Goal: Information Seeking & Learning: Learn about a topic

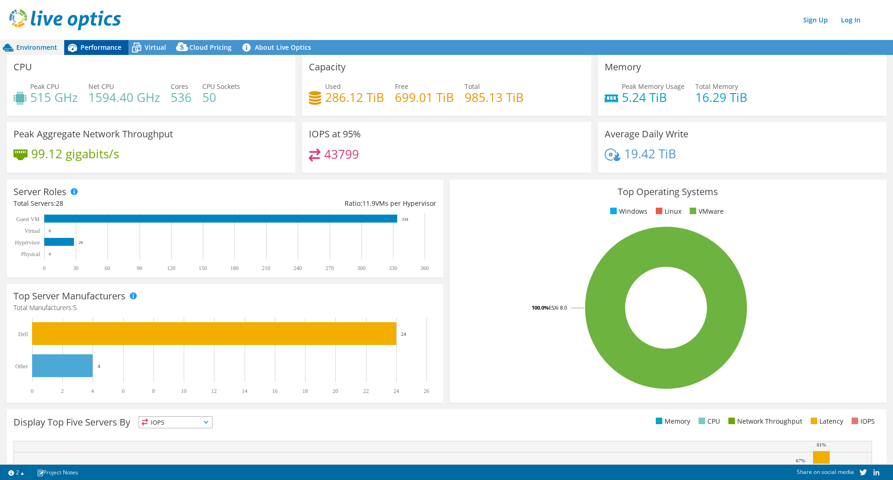
click at [107, 52] on div "Performance" at bounding box center [96, 47] width 64 height 15
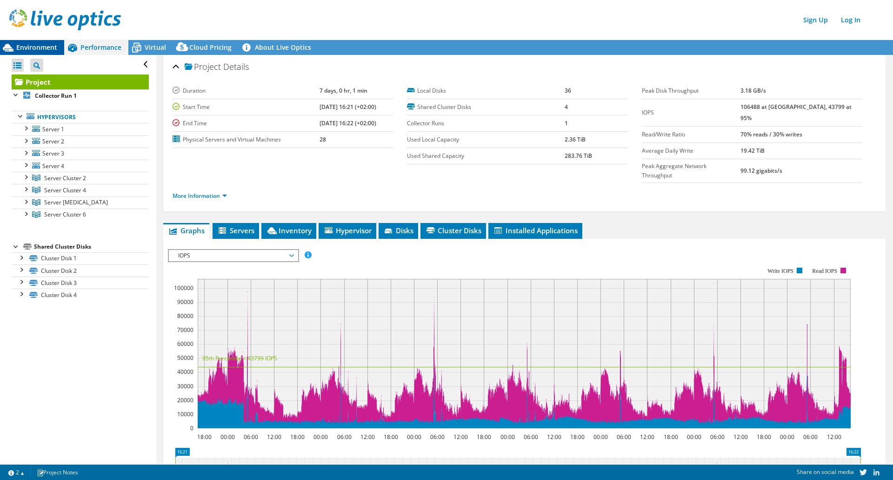
click at [27, 46] on span "Environment" at bounding box center [36, 47] width 41 height 9
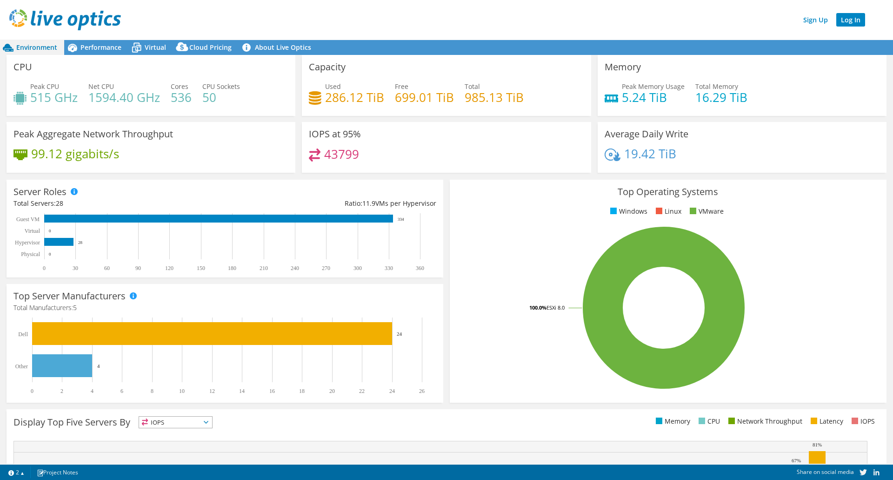
click at [856, 16] on link "Log In" at bounding box center [850, 19] width 29 height 13
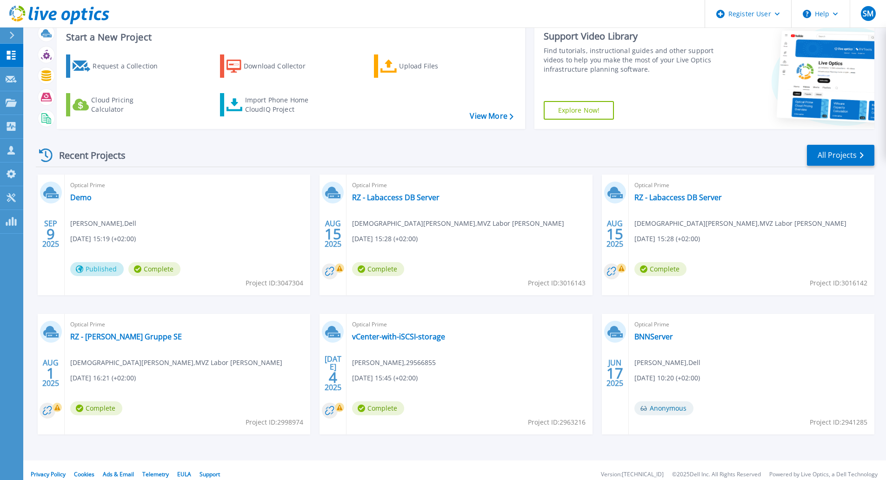
scroll to position [36, 0]
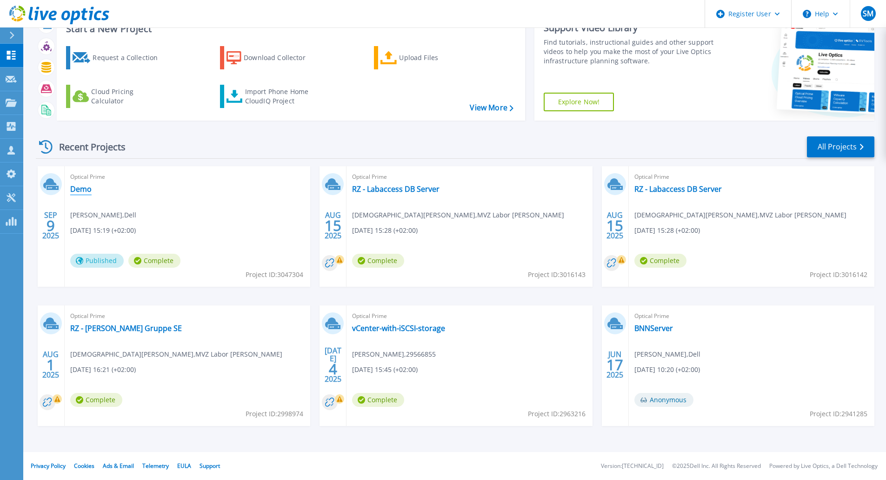
click at [80, 187] on link "Demo" at bounding box center [80, 188] width 21 height 9
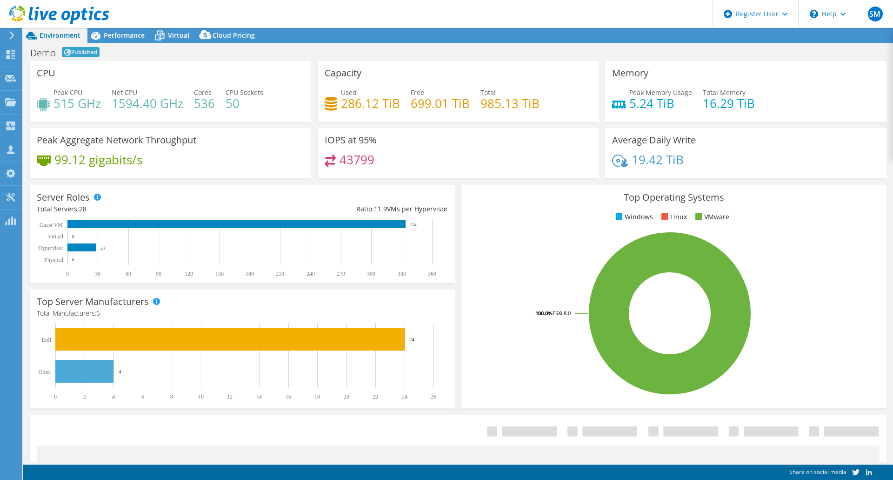
select select "USD"
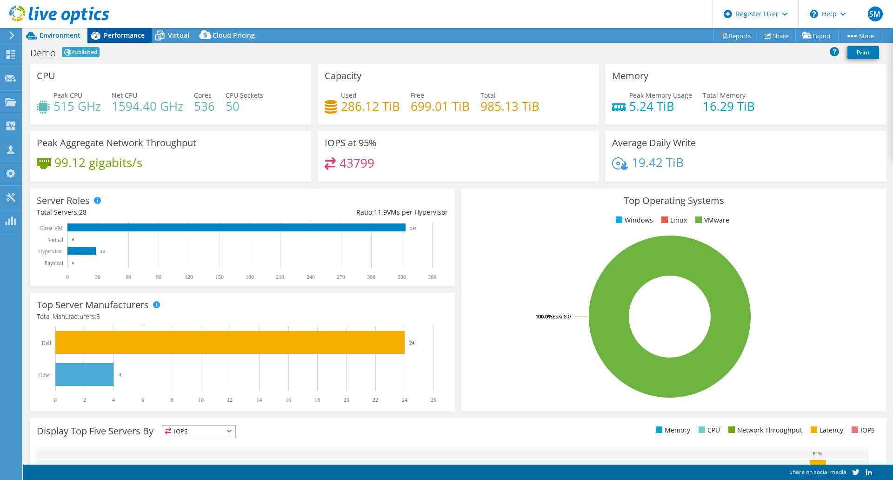
click at [113, 40] on div "Performance" at bounding box center [119, 35] width 64 height 15
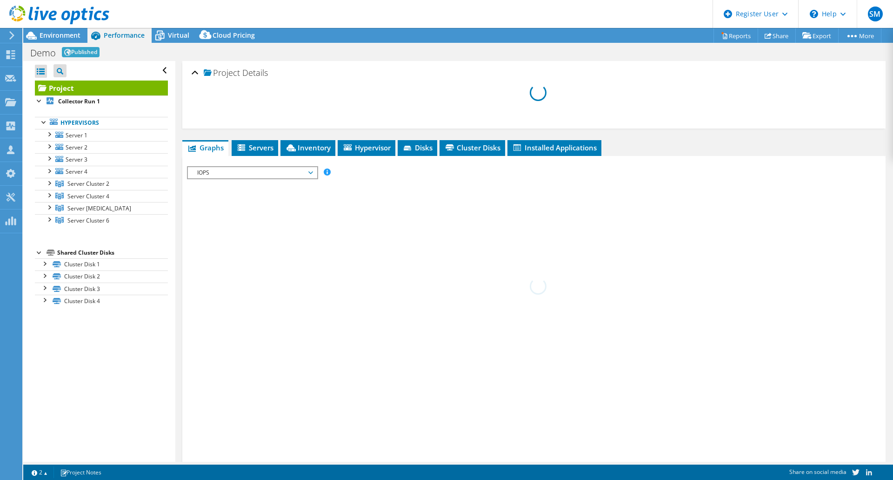
click at [73, 54] on span "Published" at bounding box center [81, 52] width 38 height 10
click at [859, 33] on link "More" at bounding box center [859, 35] width 43 height 14
click at [854, 27] on div "\n Help" at bounding box center [827, 14] width 59 height 28
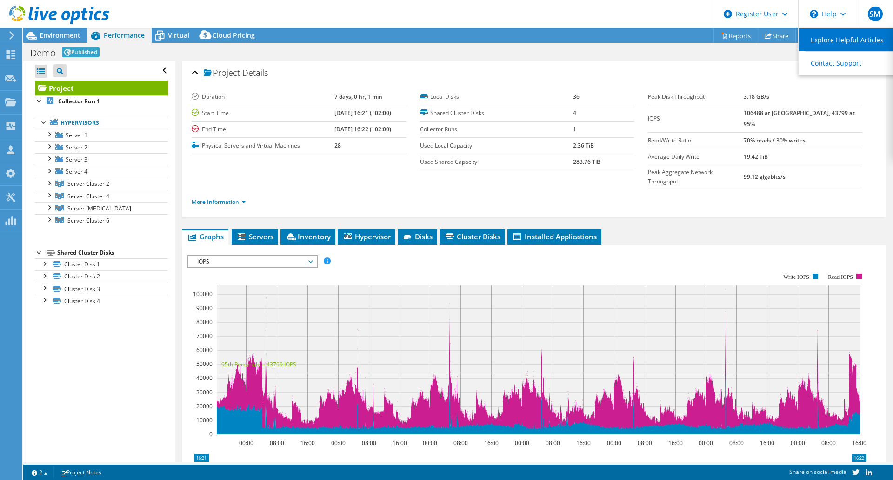
click at [854, 35] on link "Explore Helpful Articles" at bounding box center [851, 39] width 104 height 23
click at [776, 70] on div "Project Details" at bounding box center [534, 73] width 685 height 20
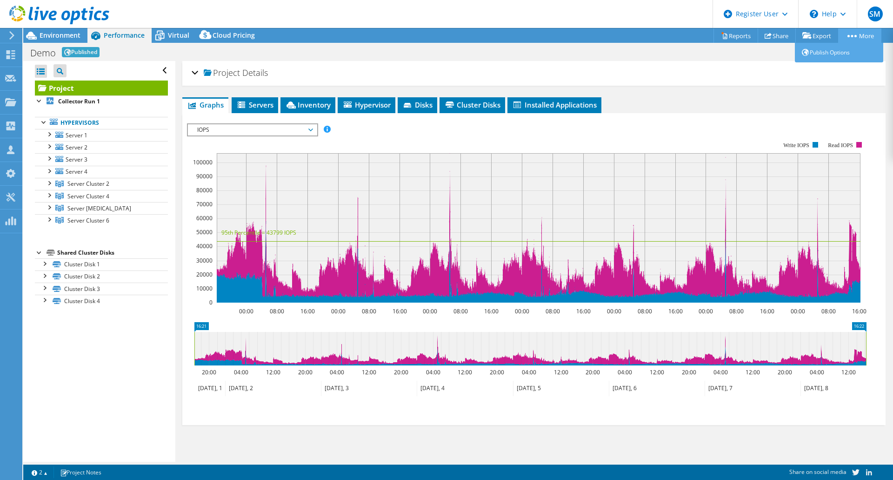
click at [869, 34] on link "More" at bounding box center [859, 35] width 43 height 14
click at [712, 49] on div "Demo Published Print" at bounding box center [458, 52] width 870 height 17
click at [51, 133] on div at bounding box center [48, 133] width 9 height 9
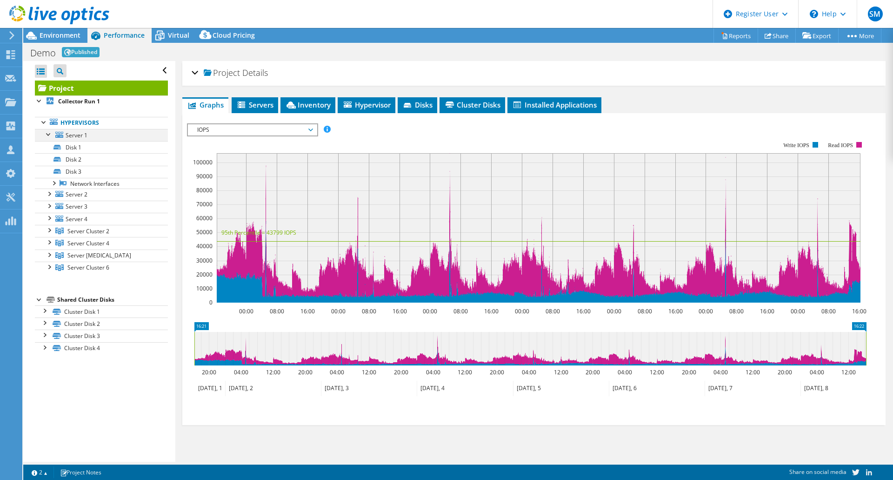
click at [48, 133] on div at bounding box center [48, 133] width 9 height 9
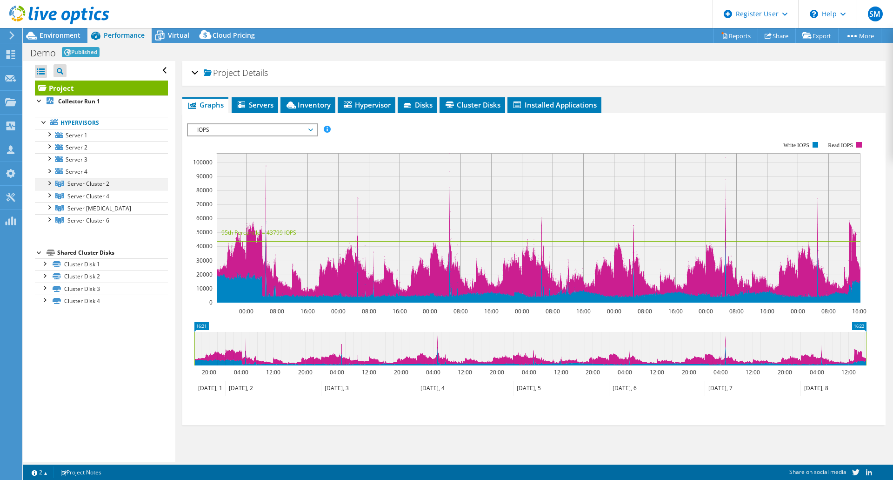
click at [48, 183] on div at bounding box center [48, 182] width 9 height 9
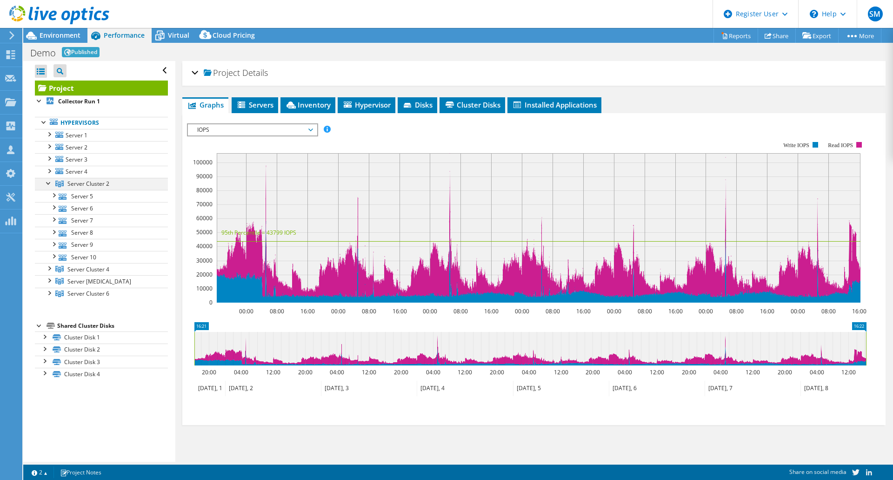
click at [48, 183] on div at bounding box center [48, 182] width 9 height 9
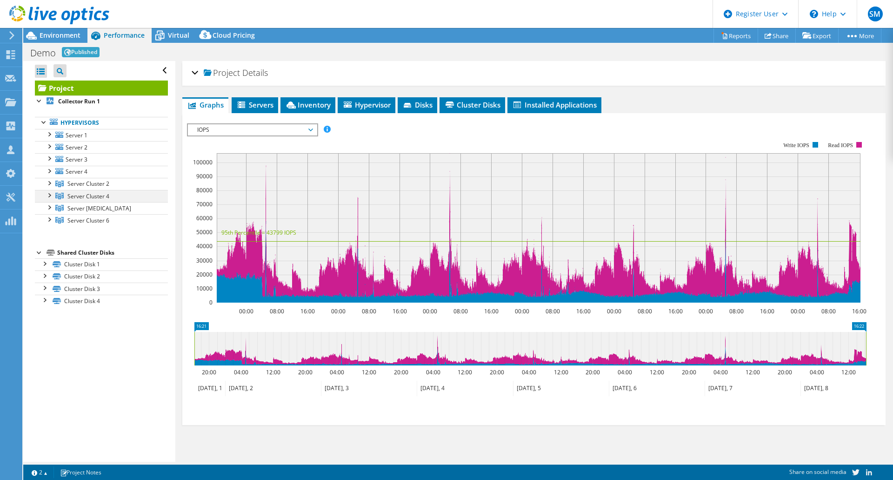
click at [49, 195] on div at bounding box center [48, 194] width 9 height 9
click at [50, 206] on div at bounding box center [48, 206] width 9 height 9
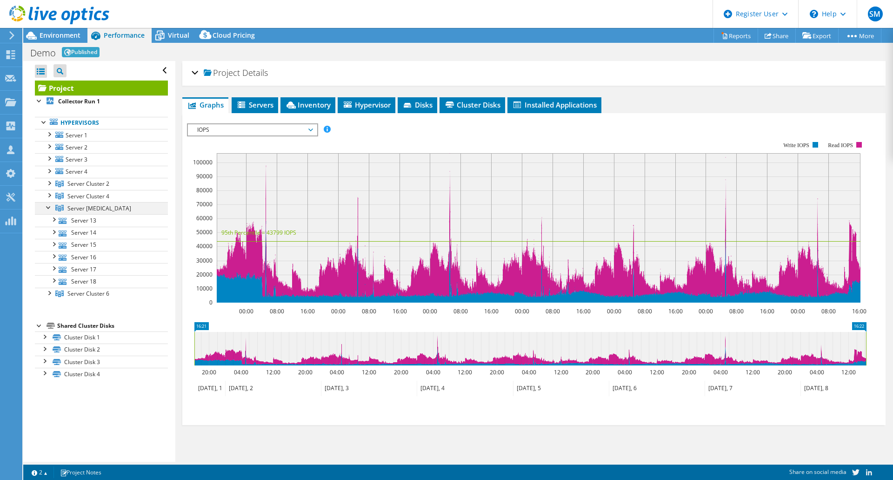
click at [50, 206] on div at bounding box center [48, 206] width 9 height 9
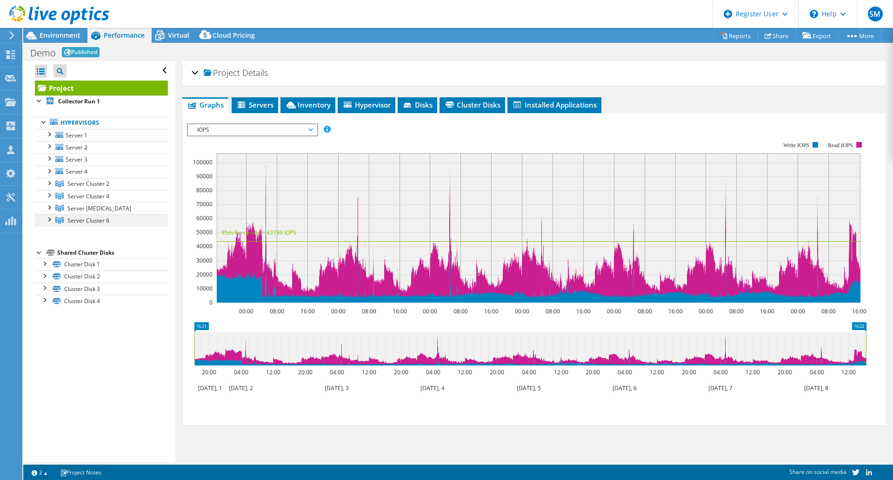
click at [52, 219] on div at bounding box center [48, 218] width 9 height 9
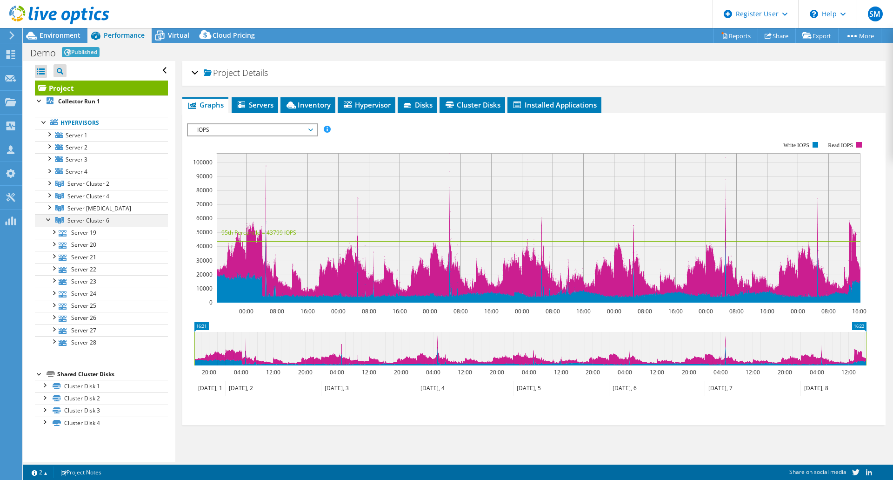
click at [52, 219] on div at bounding box center [48, 218] width 9 height 9
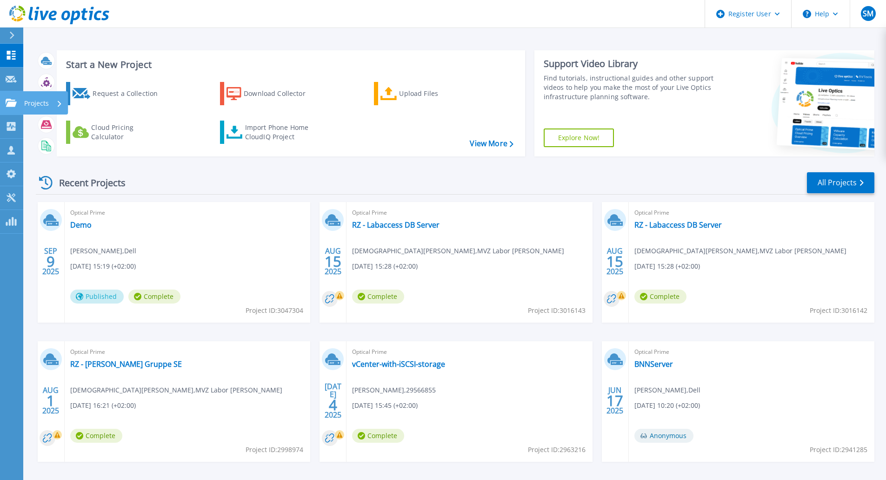
click at [17, 108] on link "Projects Projects" at bounding box center [11, 103] width 23 height 24
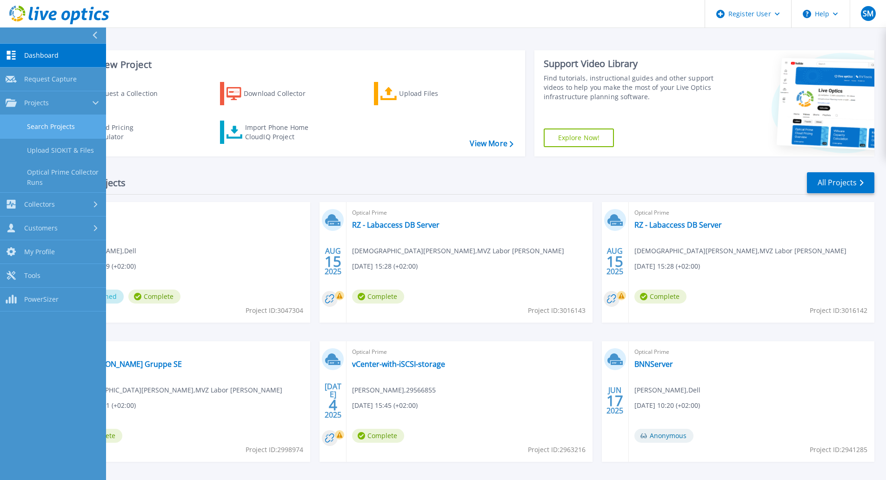
click at [57, 124] on link "Search Projects" at bounding box center [53, 127] width 106 height 24
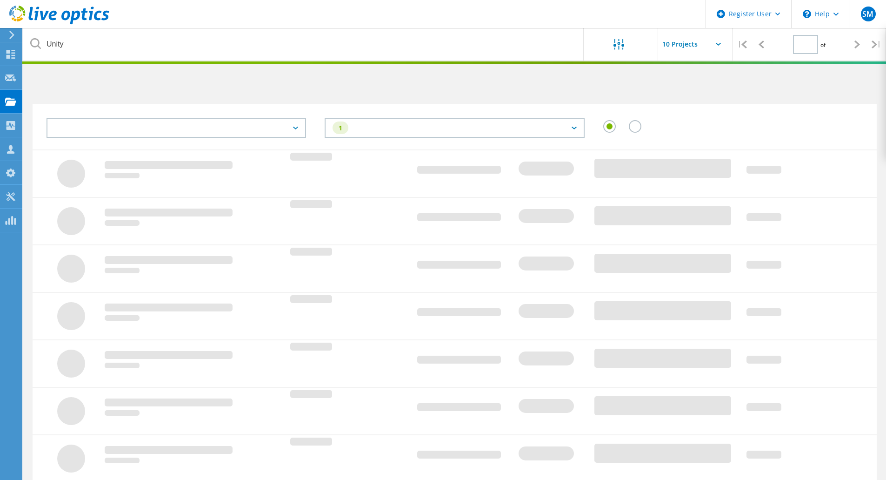
type input "1"
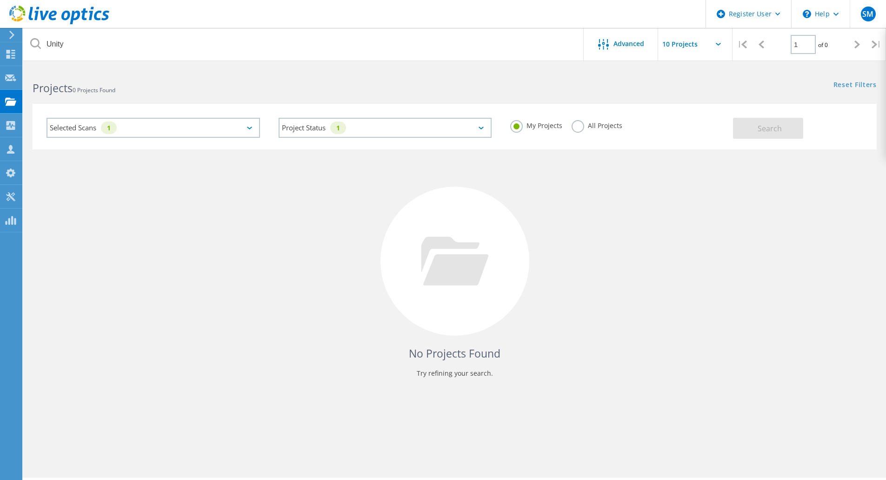
click at [171, 118] on div "Selected Scans 1" at bounding box center [154, 128] width 214 height 20
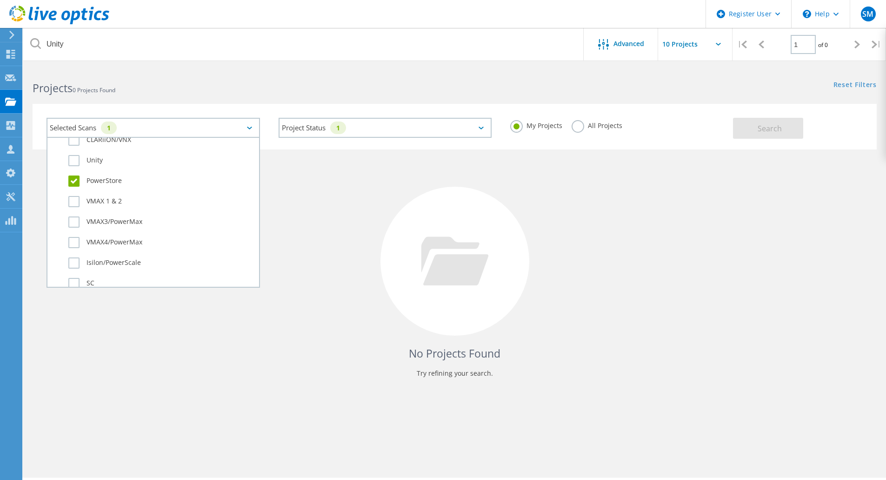
scroll to position [186, 0]
click at [378, 173] on div "No Projects Found Try refining your search." at bounding box center [455, 269] width 844 height 241
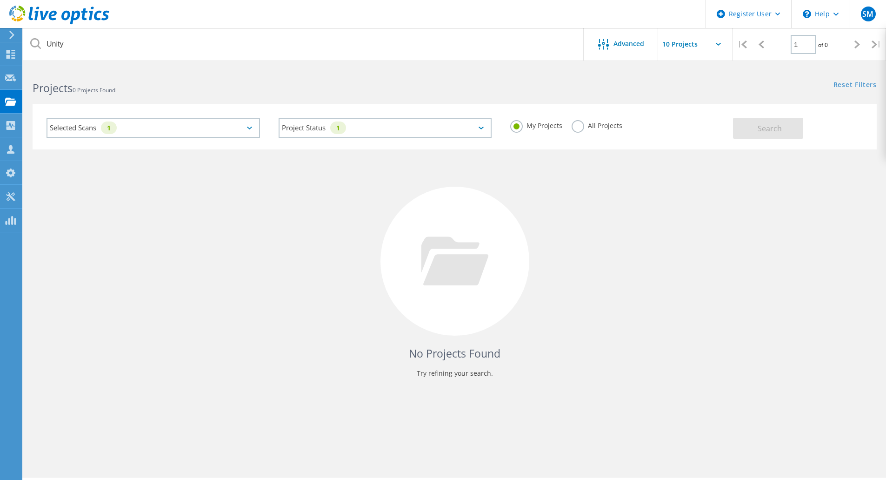
click at [575, 128] on label "All Projects" at bounding box center [597, 124] width 51 height 9
click at [0, 0] on input "All Projects" at bounding box center [0, 0] width 0 height 0
click at [754, 129] on button "Search" at bounding box center [768, 128] width 70 height 21
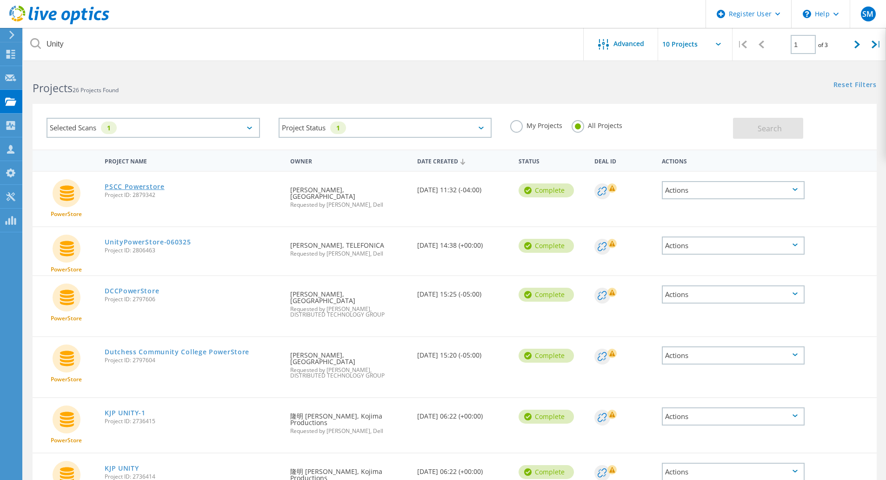
click at [130, 183] on link "PSCC Powerstore" at bounding box center [135, 186] width 60 height 7
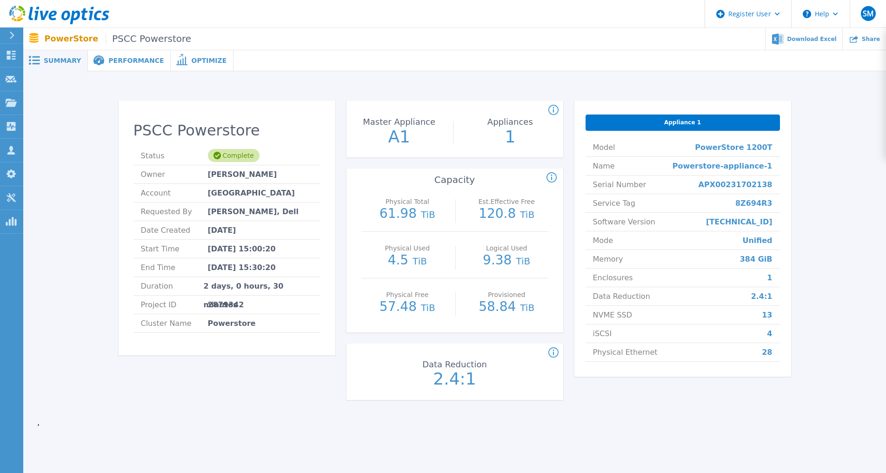
click at [300, 221] on ul "Status Complete Owner [PERSON_NAME] Account PELLISSIPPI STATE TECHNICAL COMMUNI…" at bounding box center [227, 240] width 187 height 186
click at [294, 114] on div "PSCC Powerstore Status Complete Owner [PERSON_NAME] Account PELLISSIPPI STATE T…" at bounding box center [227, 231] width 217 height 248
drag, startPoint x: 453, startPoint y: 379, endPoint x: 486, endPoint y: 375, distance: 32.8
click at [490, 376] on p "2.4:1" at bounding box center [455, 378] width 104 height 17
click at [114, 60] on span "Performance" at bounding box center [135, 60] width 55 height 7
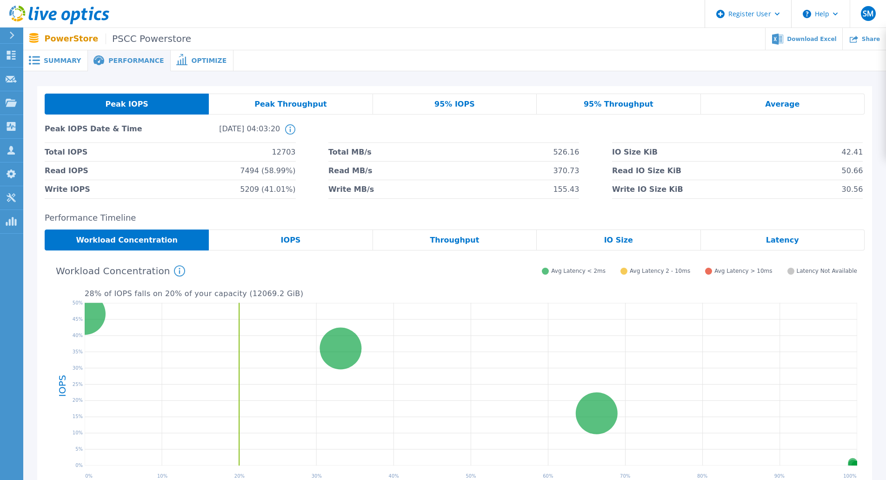
click at [294, 236] on span "IOPS" at bounding box center [291, 239] width 20 height 7
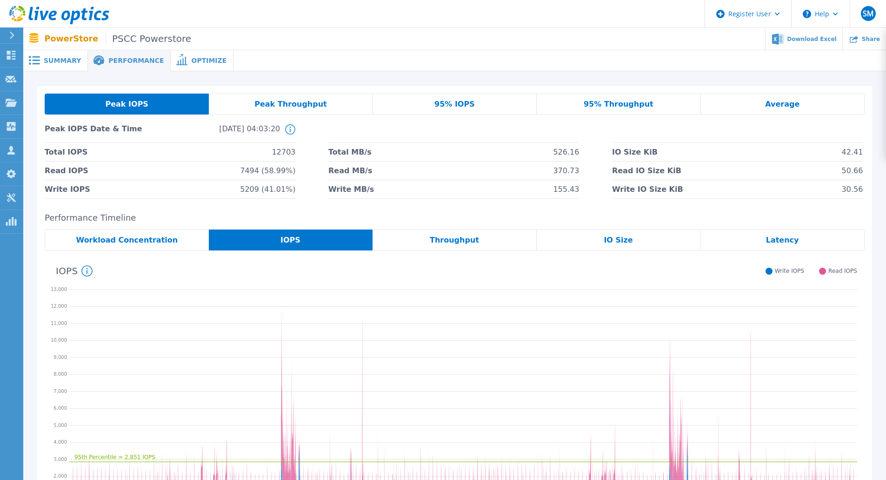
click at [316, 100] on span "Peak Throughput" at bounding box center [290, 103] width 73 height 7
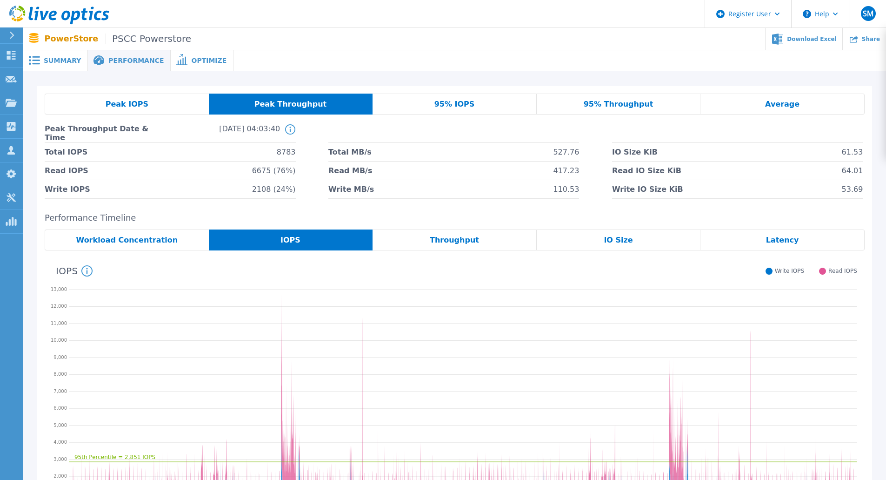
click at [314, 107] on span "Peak Throughput" at bounding box center [290, 103] width 73 height 7
click at [118, 105] on span "Peak IOPS" at bounding box center [127, 103] width 43 height 7
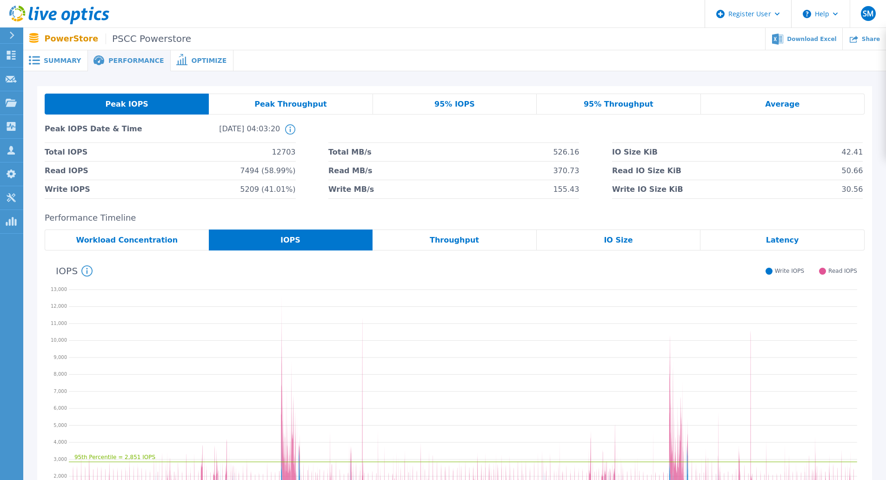
click at [331, 95] on div "Peak Throughput" at bounding box center [291, 104] width 164 height 21
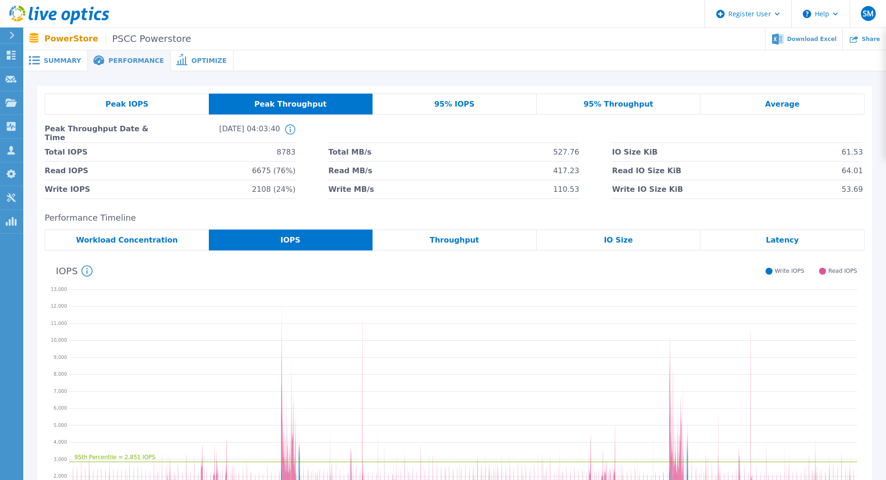
click at [418, 101] on div "95% IOPS" at bounding box center [455, 104] width 164 height 21
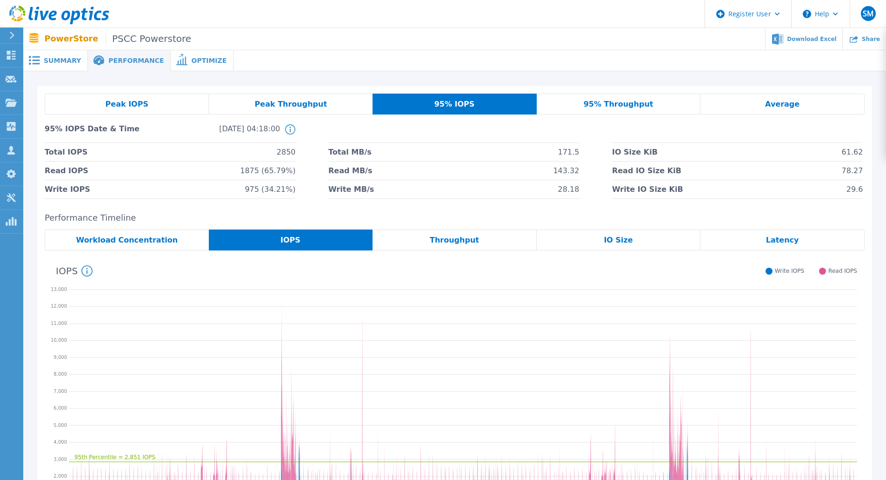
click at [605, 95] on div "95% Throughput" at bounding box center [619, 104] width 164 height 21
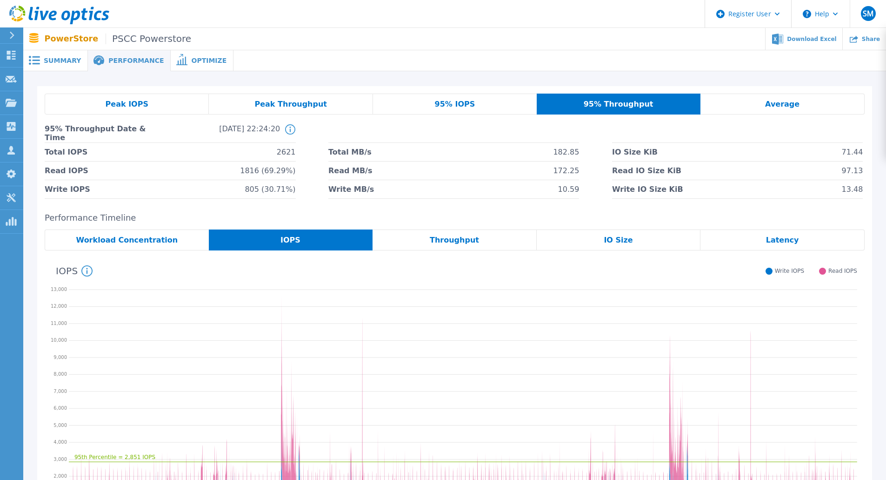
click at [699, 90] on div "Peak IOPS Peak Throughput 95% IOPS 95% Throughput Average 95% Throughput Date &…" at bounding box center [454, 146] width 835 height 120
click at [720, 95] on div "Average" at bounding box center [783, 104] width 164 height 21
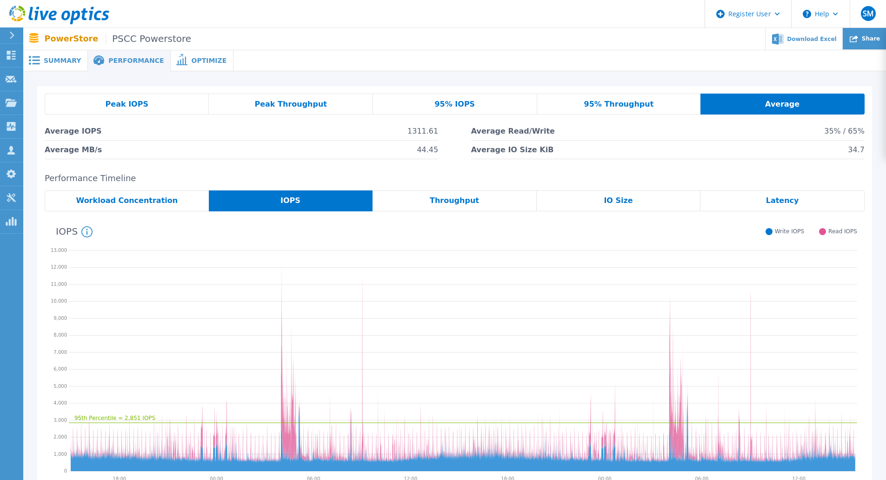
click at [870, 30] on div "Share" at bounding box center [864, 39] width 43 height 22
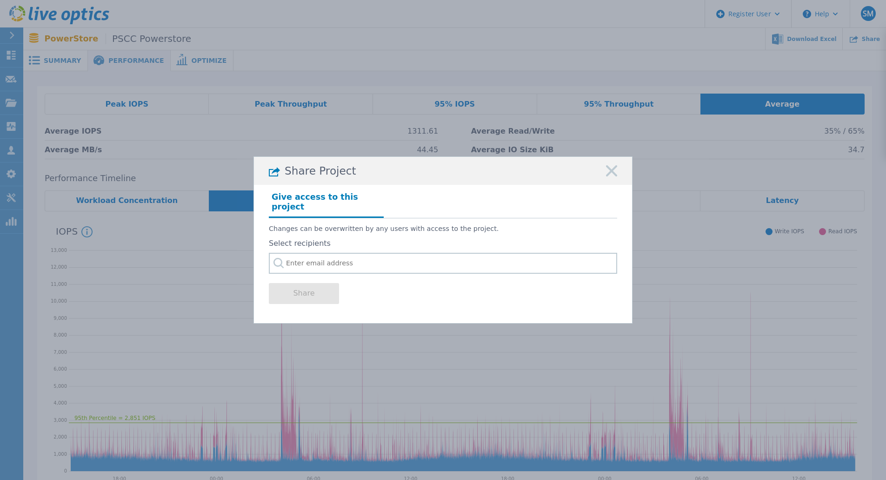
click at [611, 174] on rect at bounding box center [612, 171] width 12 height 12
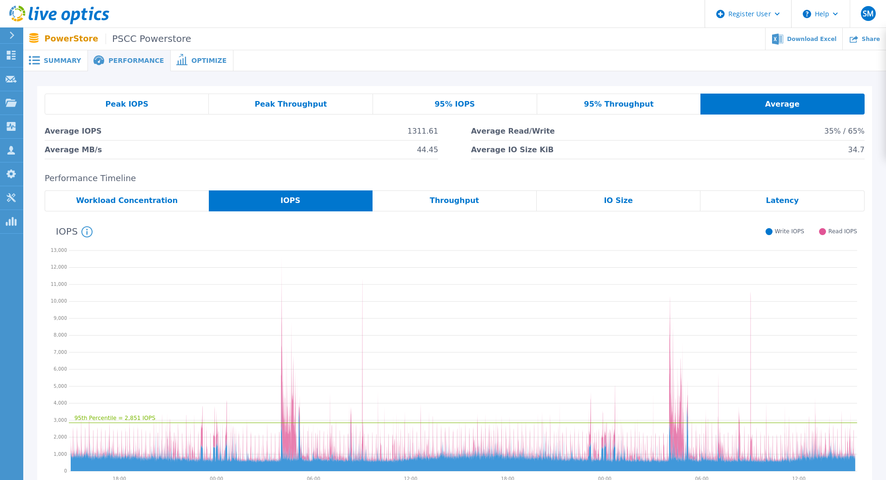
click at [463, 202] on span "Throughput" at bounding box center [454, 200] width 49 height 7
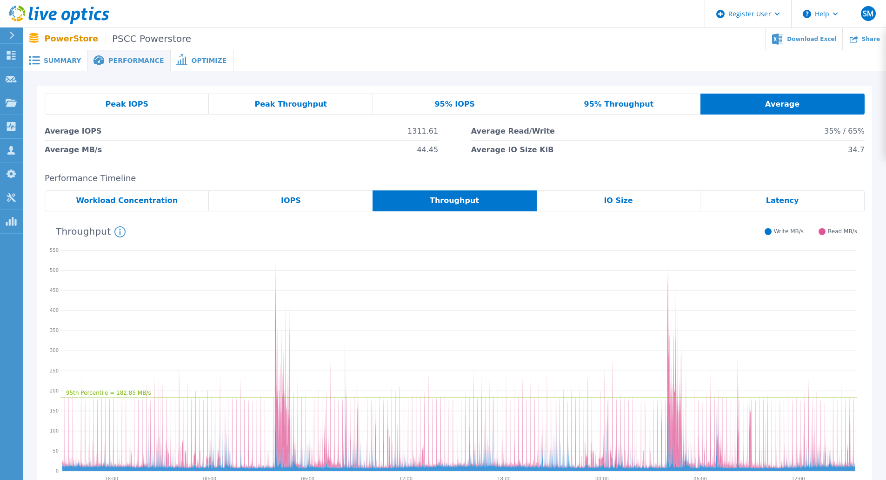
click at [627, 201] on span "IO Size" at bounding box center [618, 200] width 29 height 7
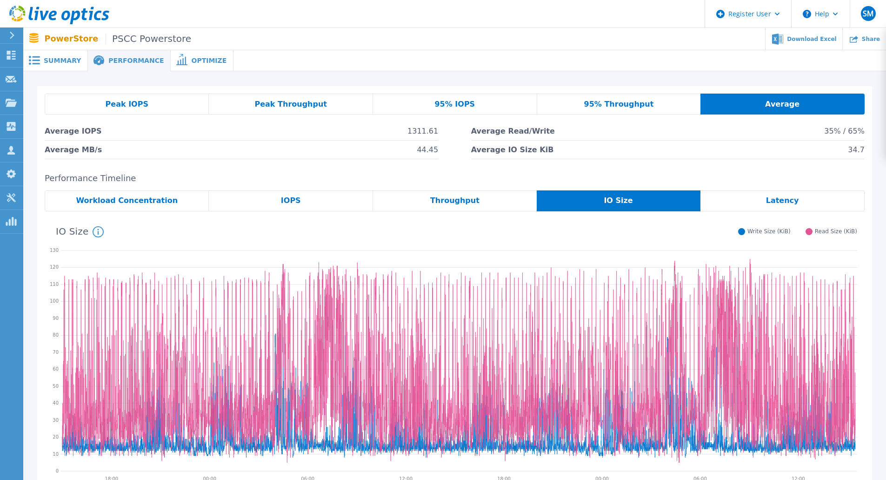
click at [730, 203] on div "Latency" at bounding box center [783, 200] width 164 height 21
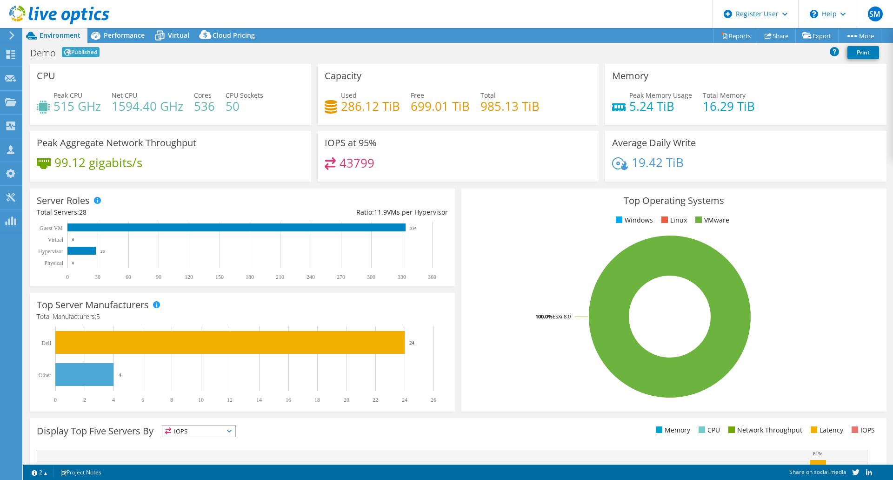
select select "USD"
